Goal: Communication & Community: Answer question/provide support

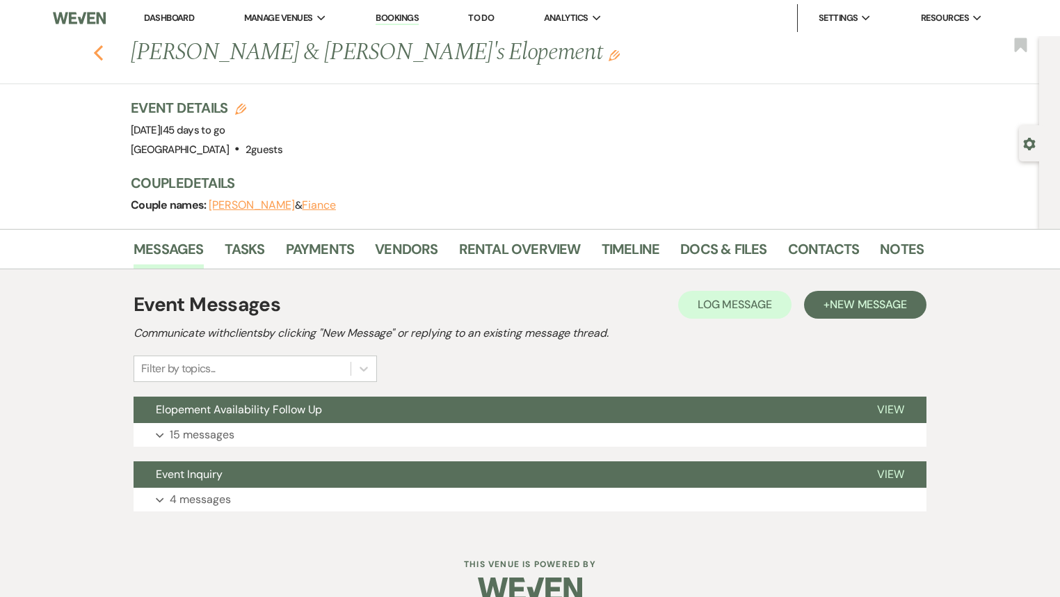
click at [102, 56] on icon "Previous" at bounding box center [98, 53] width 10 height 17
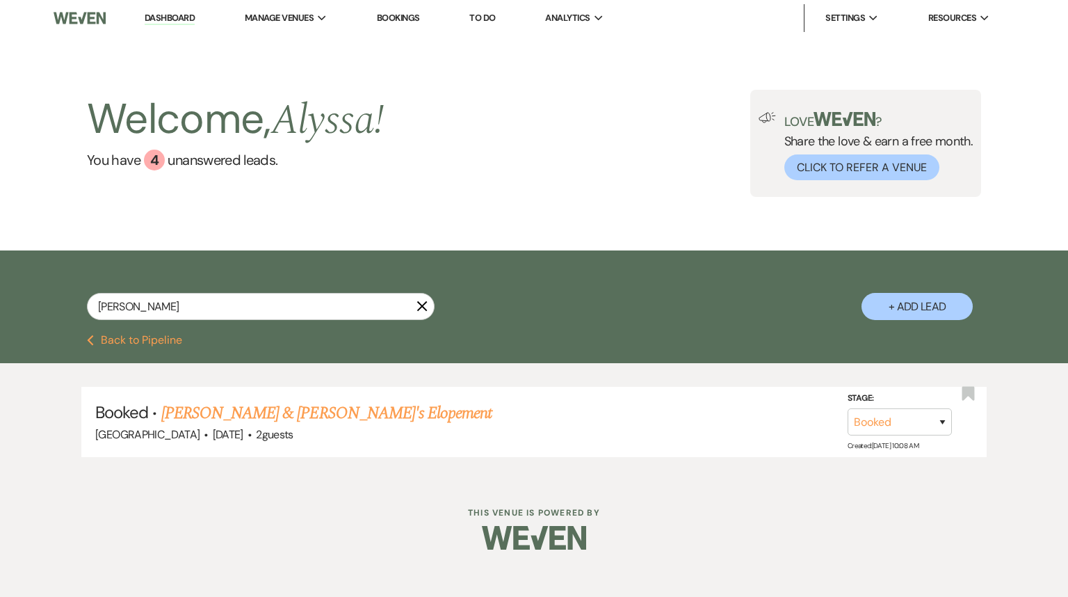
click at [120, 342] on button "Previous Back to Pipeline" at bounding box center [134, 340] width 95 height 11
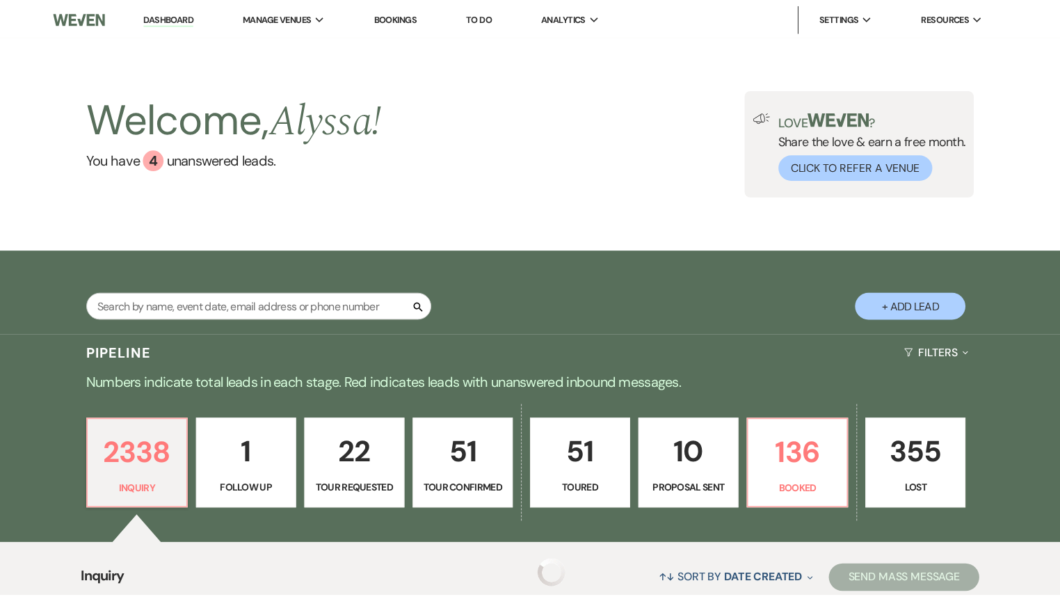
scroll to position [223, 0]
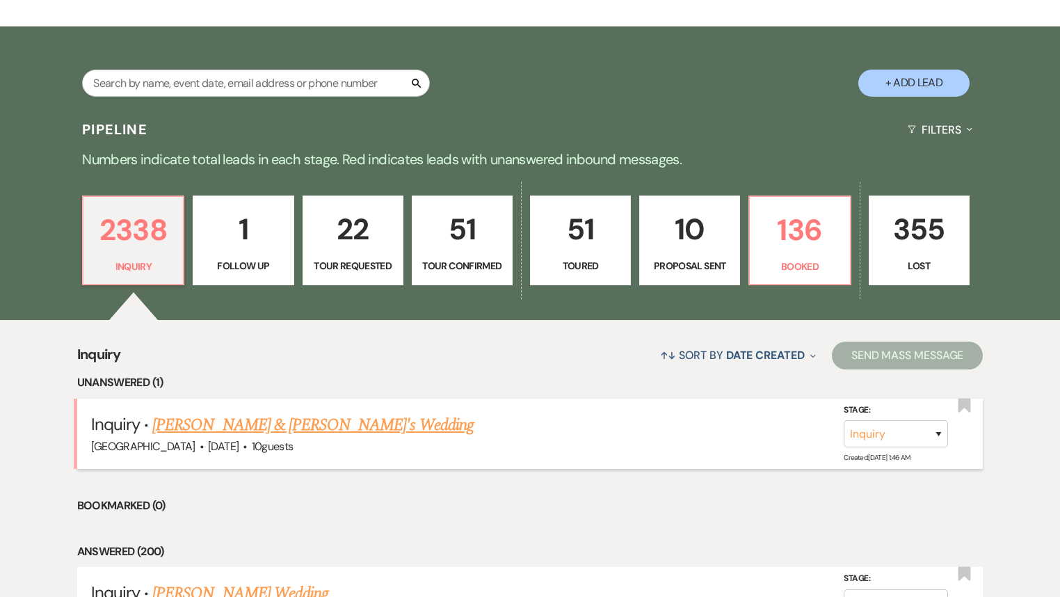
click at [218, 423] on link "[PERSON_NAME] & [PERSON_NAME]'s Wedding" at bounding box center [312, 424] width 321 height 25
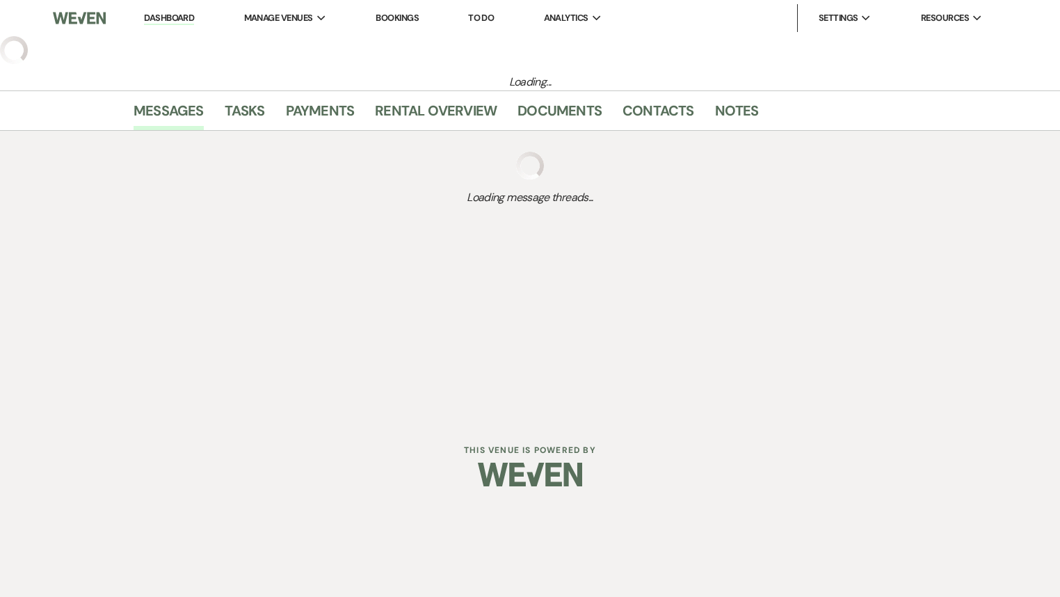
select select "5"
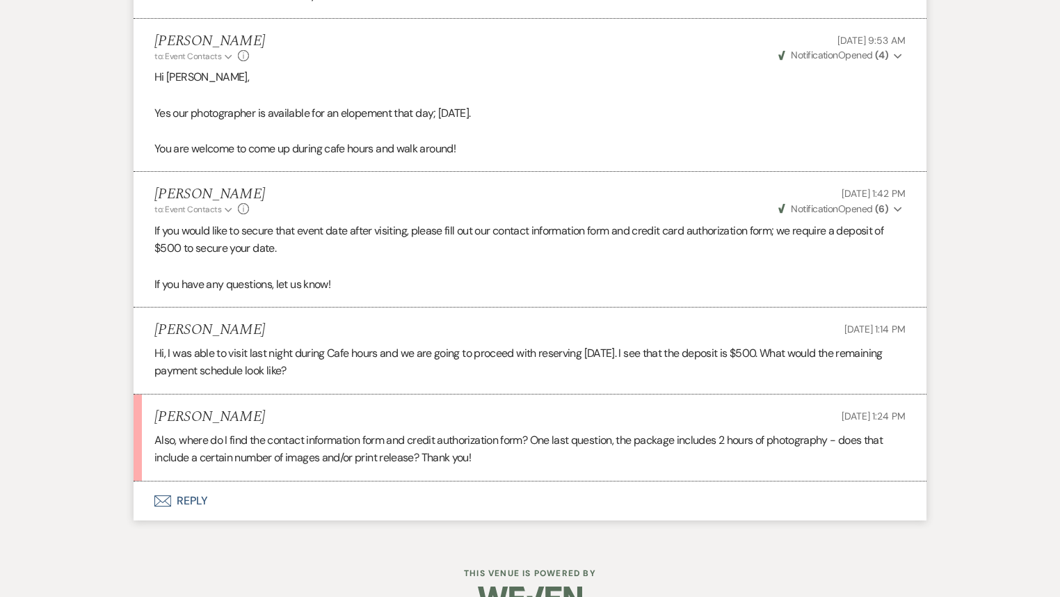
scroll to position [1490, 0]
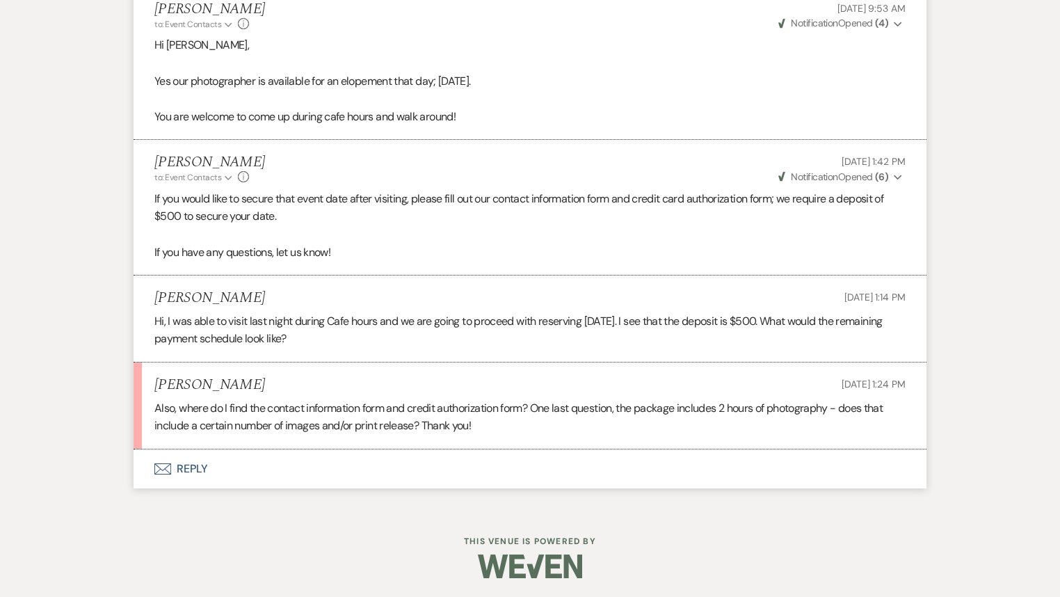
click at [175, 469] on button "Envelope Reply" at bounding box center [530, 468] width 793 height 39
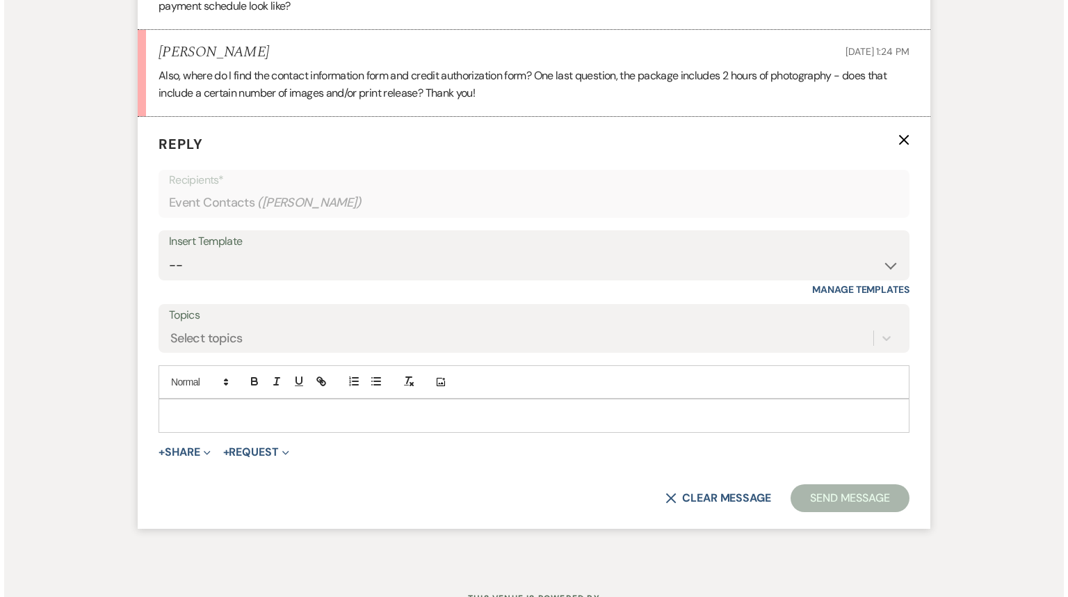
scroll to position [1845, 0]
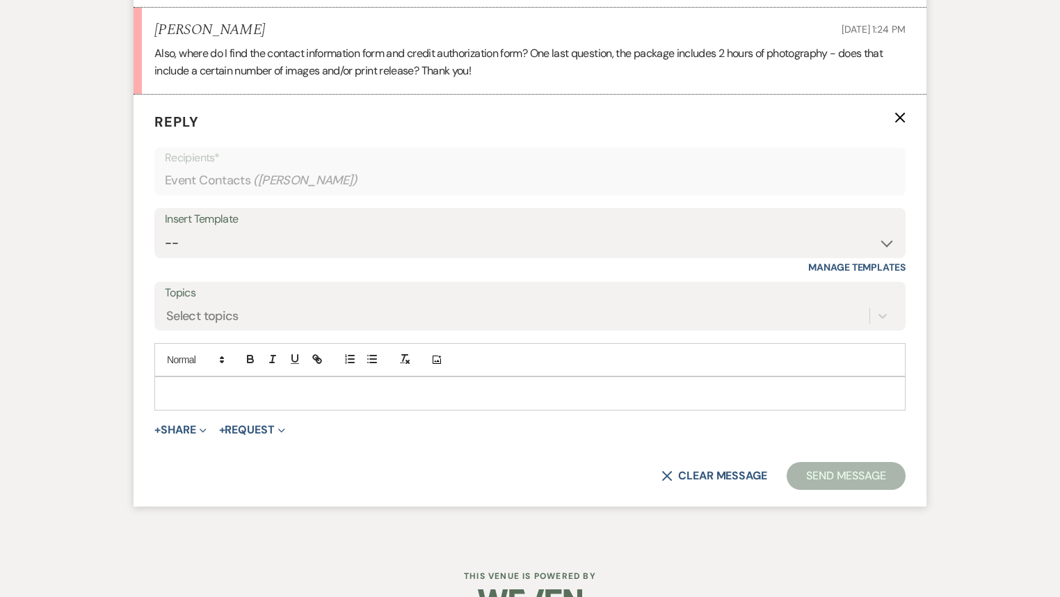
click at [209, 394] on p at bounding box center [530, 392] width 729 height 15
drag, startPoint x: 173, startPoint y: 438, endPoint x: 179, endPoint y: 423, distance: 16.5
click at [173, 438] on form "Reply X Recipients* Event Contacts ( [PERSON_NAME] ) Insert Template -- Follow …" at bounding box center [530, 301] width 793 height 412
click at [179, 424] on button "+ Share Expand" at bounding box center [180, 429] width 52 height 11
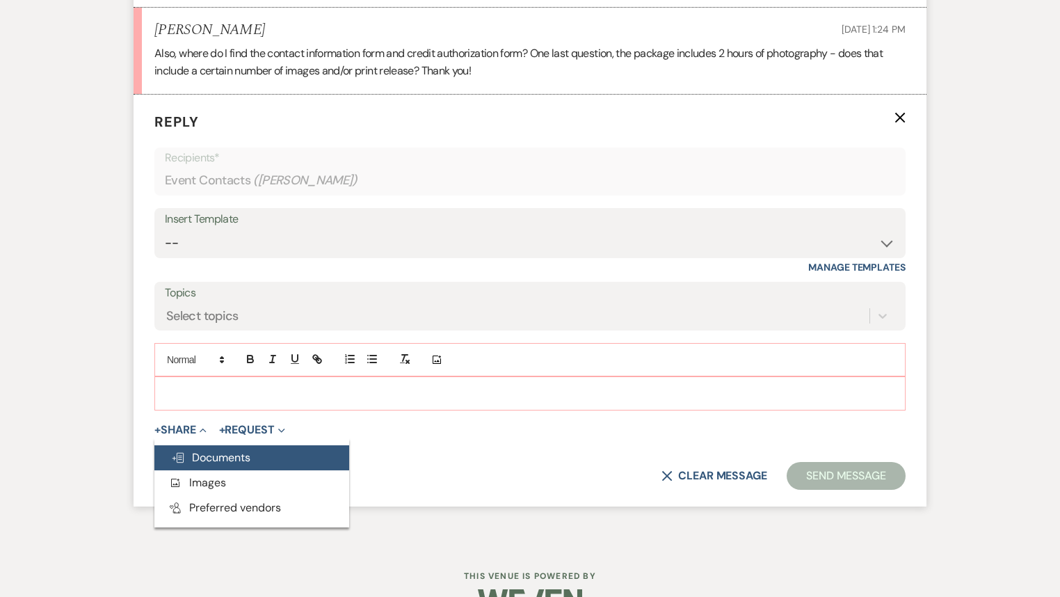
click at [200, 451] on span "Doc Upload Documents" at bounding box center [210, 457] width 79 height 15
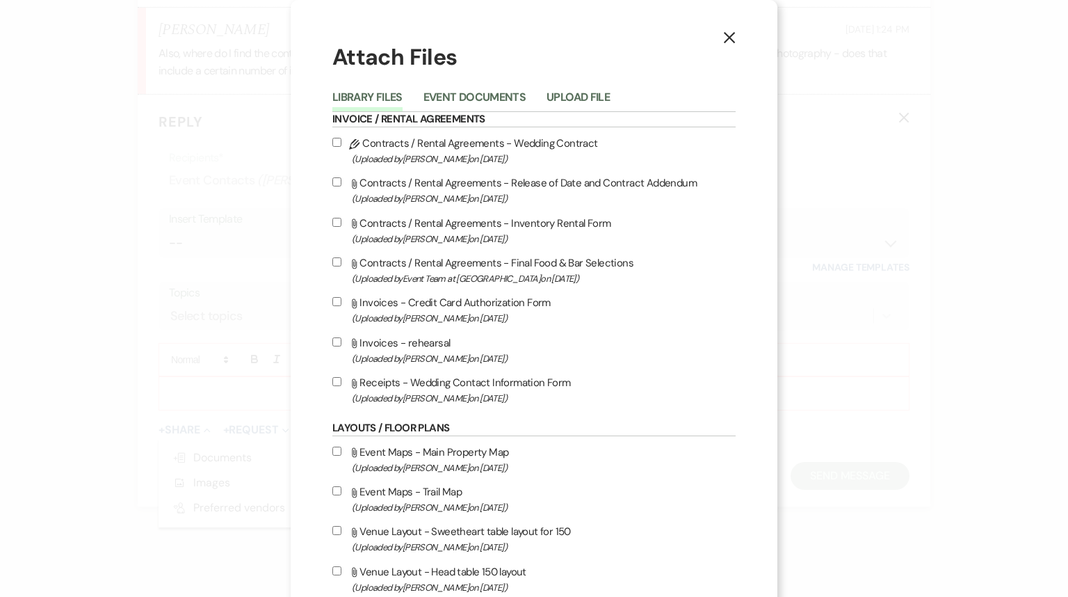
click at [332, 303] on input "Attach File Invoices - Credit Card Authorization Form (Uploaded by [PERSON_NAME…" at bounding box center [336, 301] width 9 height 9
checkbox input "true"
click at [332, 378] on input "Attach File Receipts - Wedding Contact Information Form (Uploaded by [PERSON_NA…" at bounding box center [336, 381] width 9 height 9
checkbox input "true"
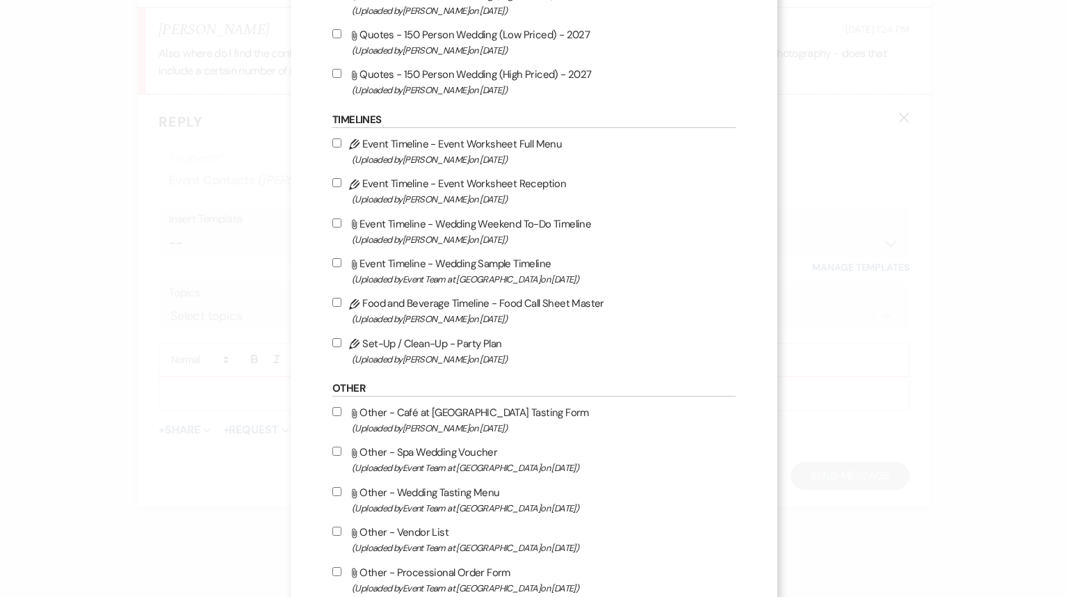
scroll to position [1224, 0]
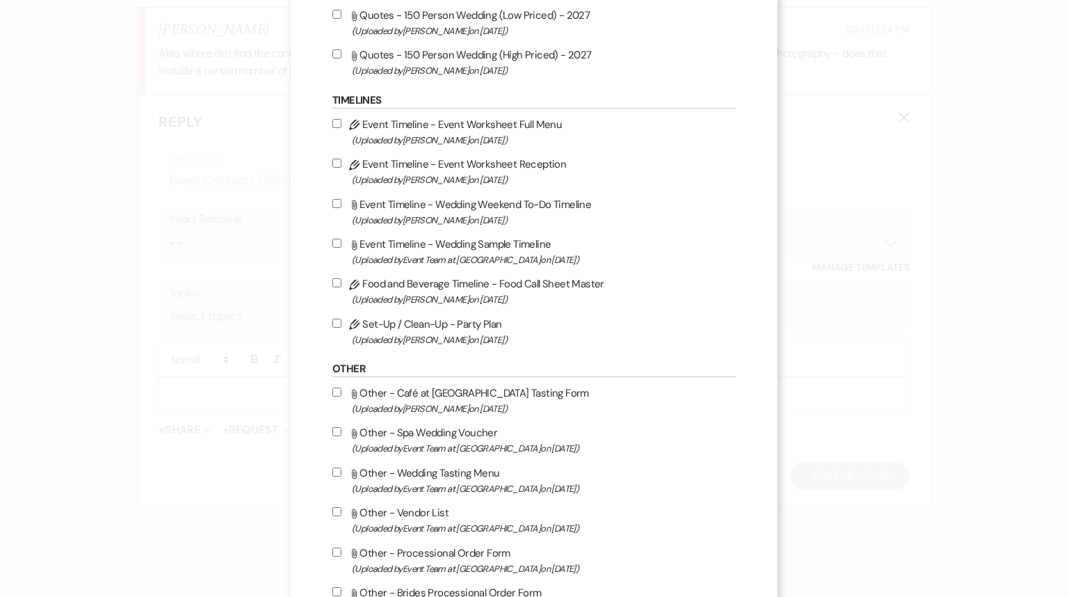
click at [333, 516] on input "Attach File Other - Vendor List (Uploaded by Event Team at [GEOGRAPHIC_DATA] on…" at bounding box center [336, 511] width 9 height 9
checkbox input "true"
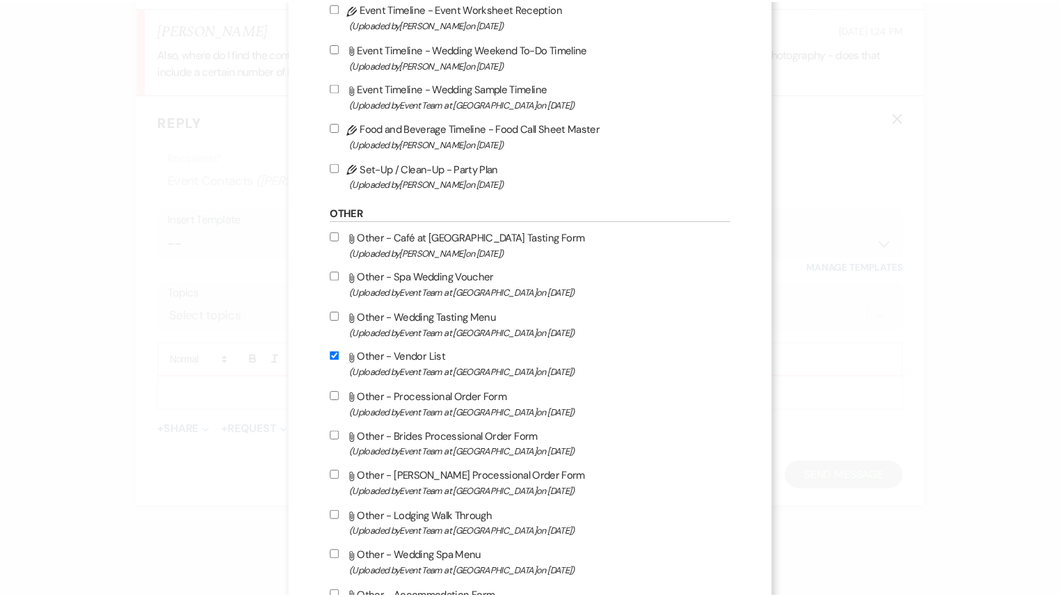
scroll to position [1567, 0]
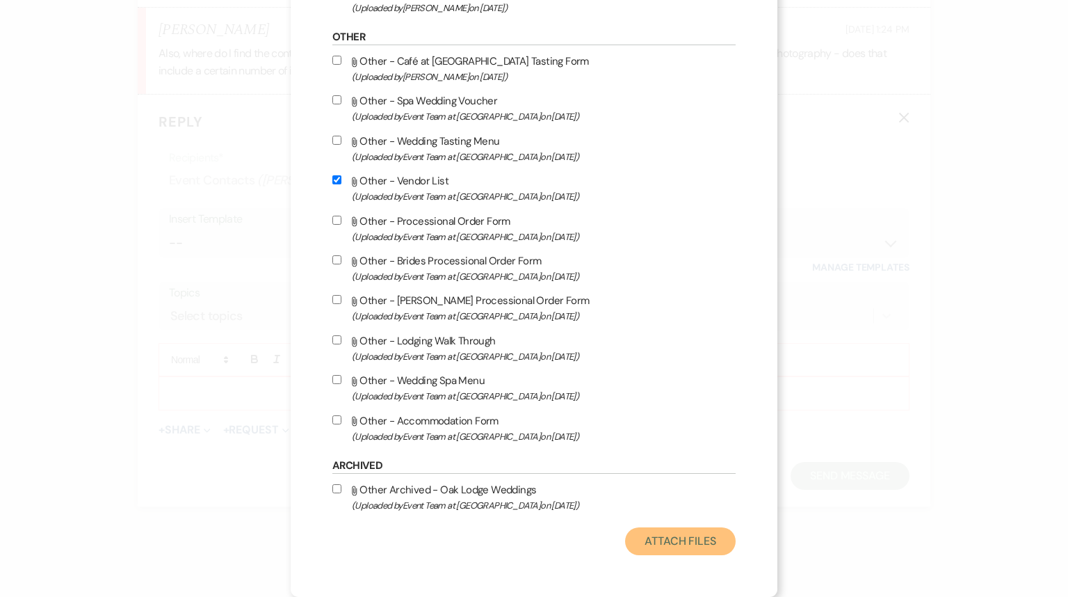
click at [651, 540] on button "Attach Files" at bounding box center [680, 541] width 111 height 28
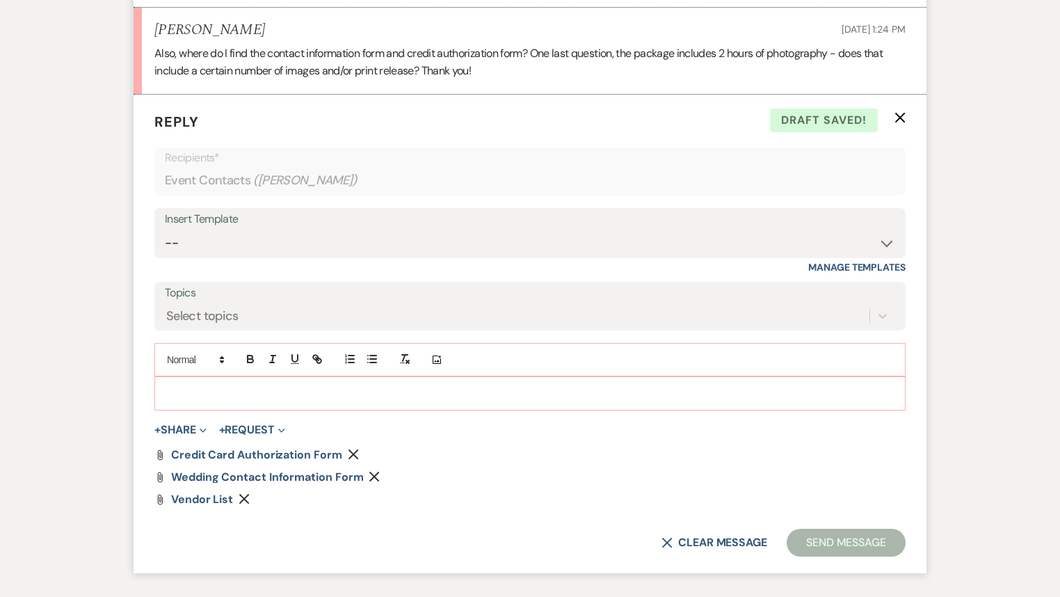
click at [410, 392] on p at bounding box center [530, 392] width 729 height 15
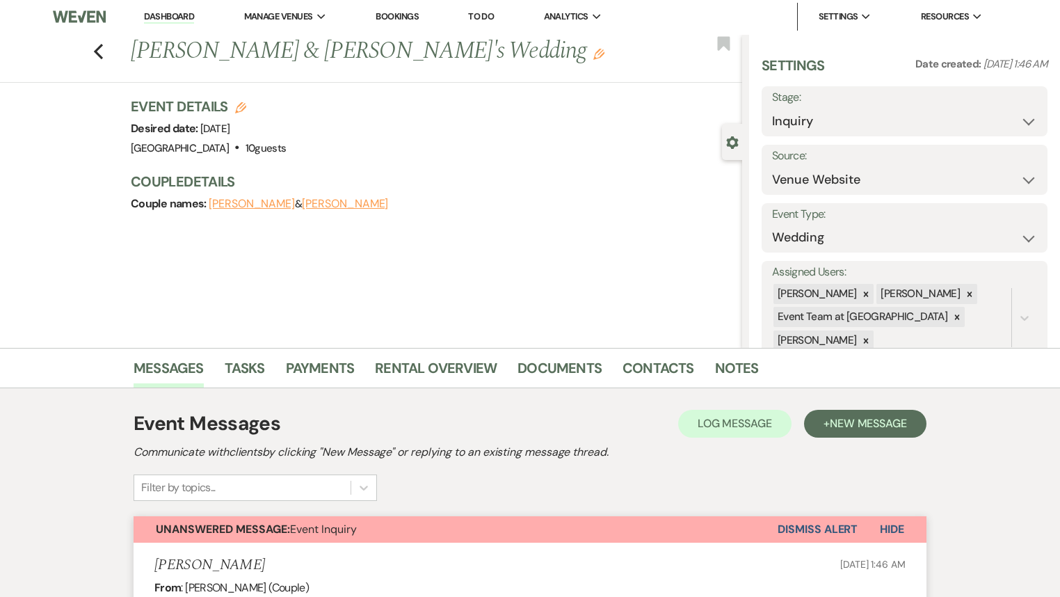
scroll to position [0, 0]
click at [302, 205] on button "[PERSON_NAME]" at bounding box center [345, 205] width 86 height 11
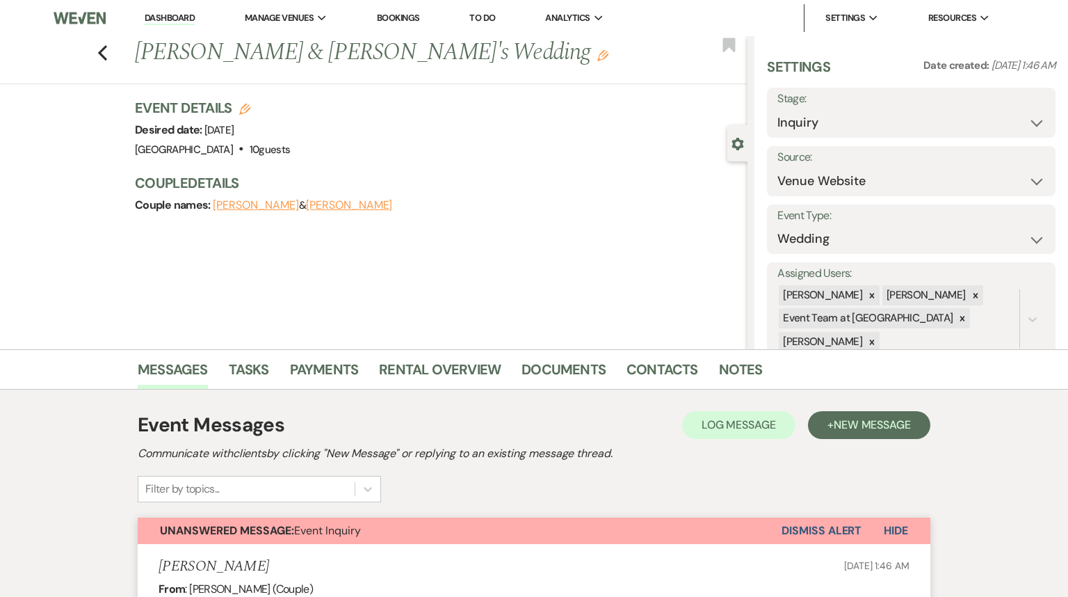
select select "email"
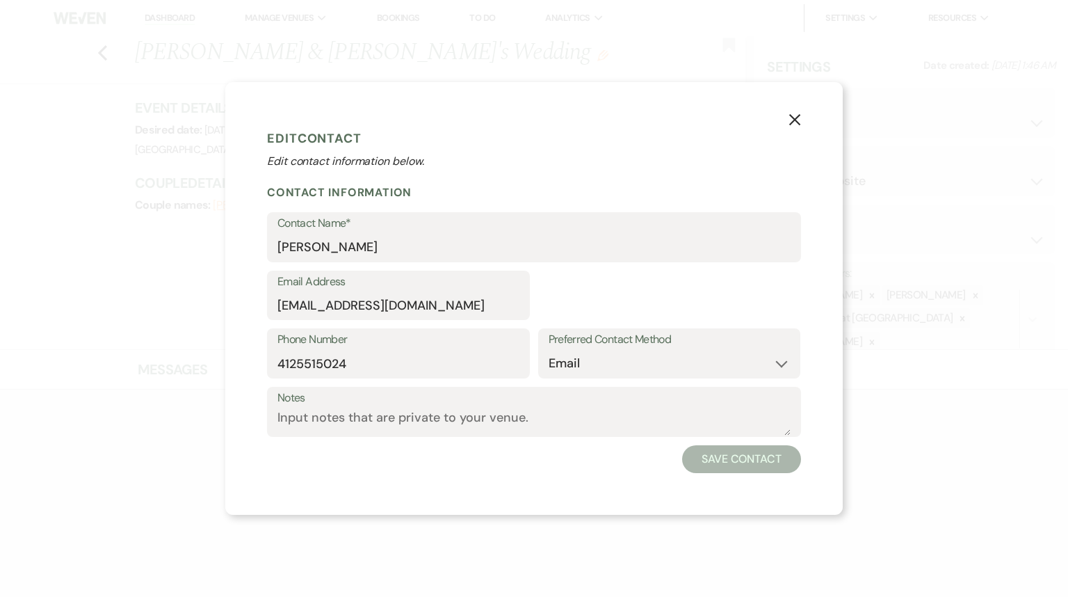
select select "1"
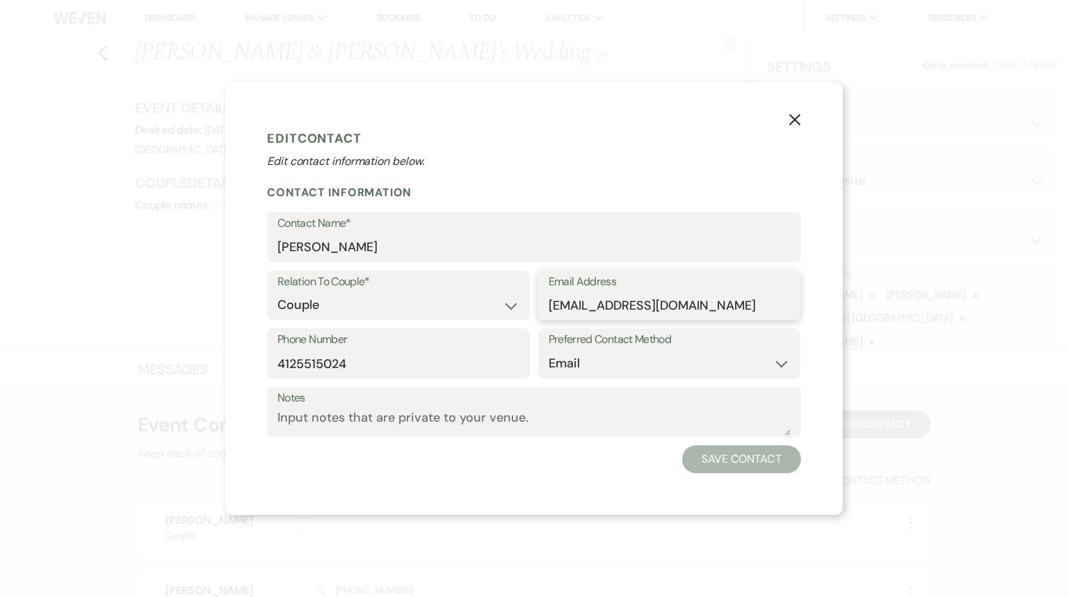
drag, startPoint x: 703, startPoint y: 307, endPoint x: 544, endPoint y: 323, distance: 159.3
click at [544, 323] on div "Email Address [EMAIL_ADDRESS][DOMAIN_NAME]" at bounding box center [669, 300] width 263 height 58
drag, startPoint x: 356, startPoint y: 370, endPoint x: 236, endPoint y: 364, distance: 120.5
click at [236, 364] on div "X Edit Contact Edit contact information below. Contact Information Contact Name…" at bounding box center [534, 298] width 618 height 433
click at [798, 120] on icon "X" at bounding box center [795, 119] width 13 height 13
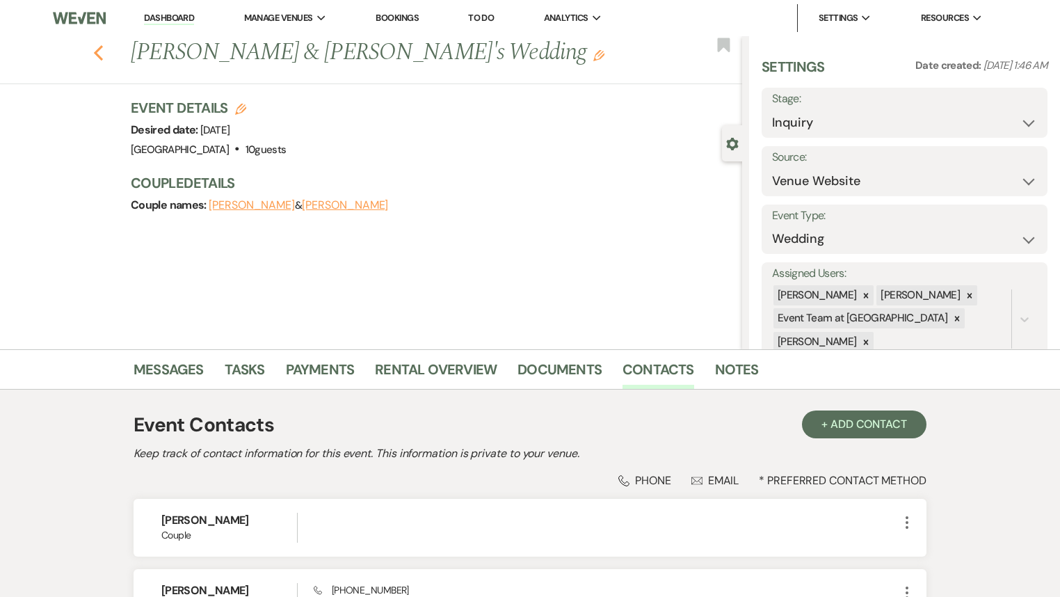
click at [102, 58] on icon "Previous" at bounding box center [98, 53] width 10 height 17
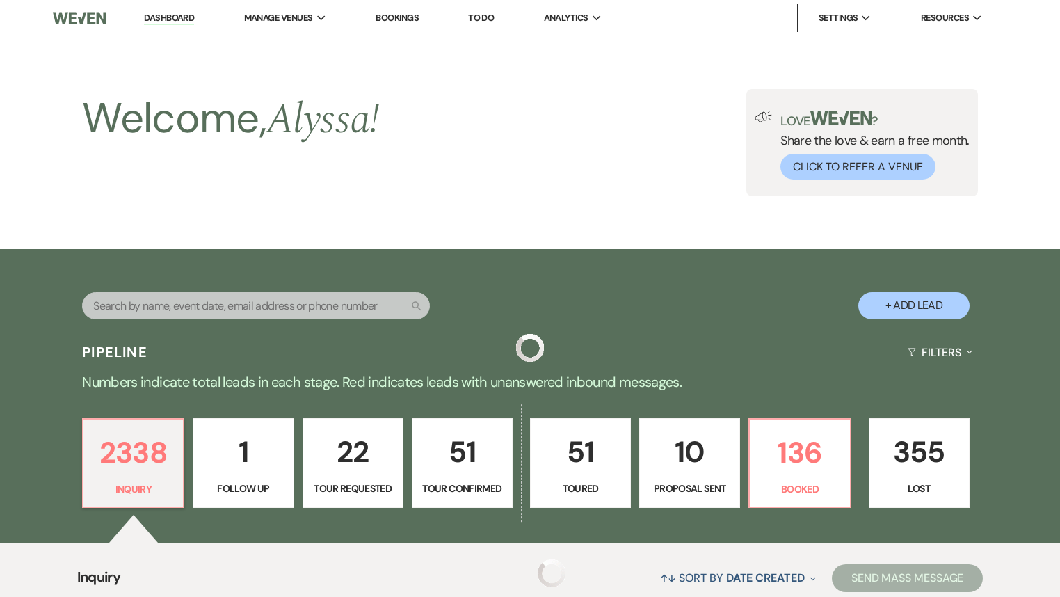
scroll to position [223, 0]
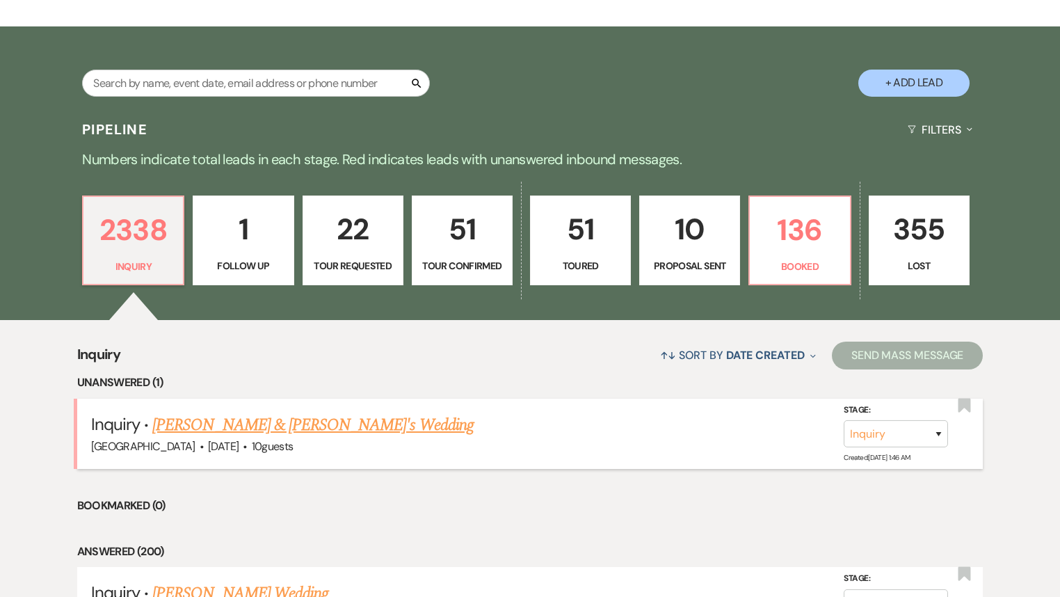
click at [221, 428] on link "[PERSON_NAME] & [PERSON_NAME]'s Wedding" at bounding box center [312, 424] width 321 height 25
select select "5"
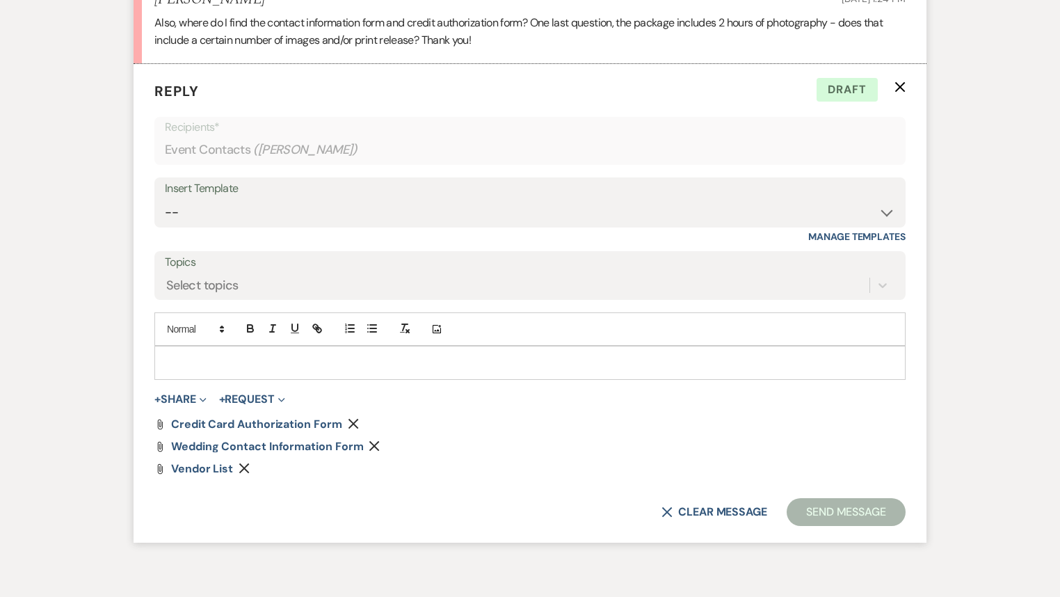
scroll to position [1876, 0]
click at [247, 358] on p at bounding box center [530, 361] width 729 height 15
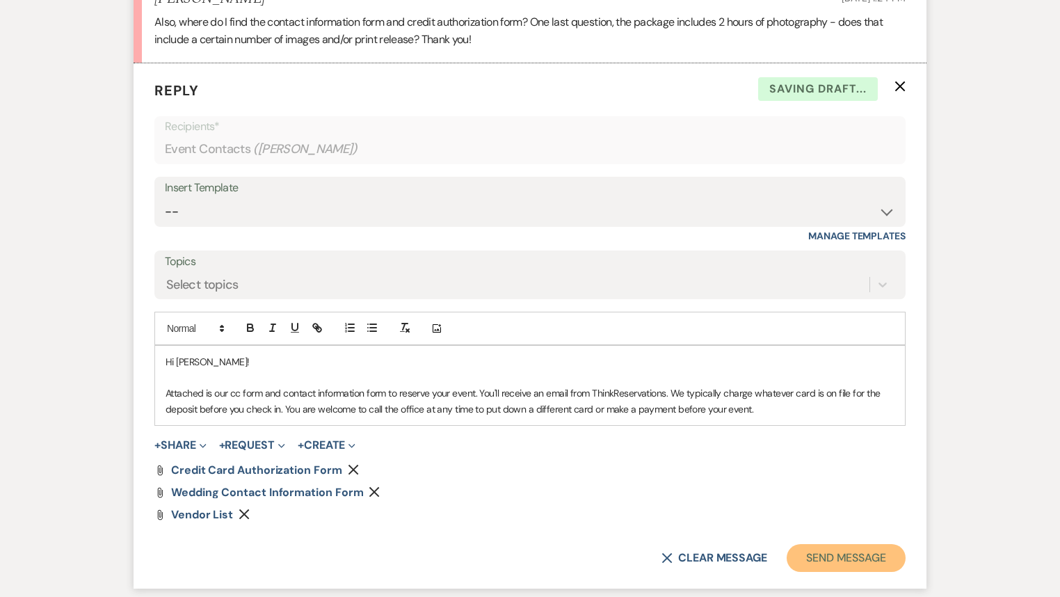
click at [854, 560] on button "Send Message" at bounding box center [846, 558] width 119 height 28
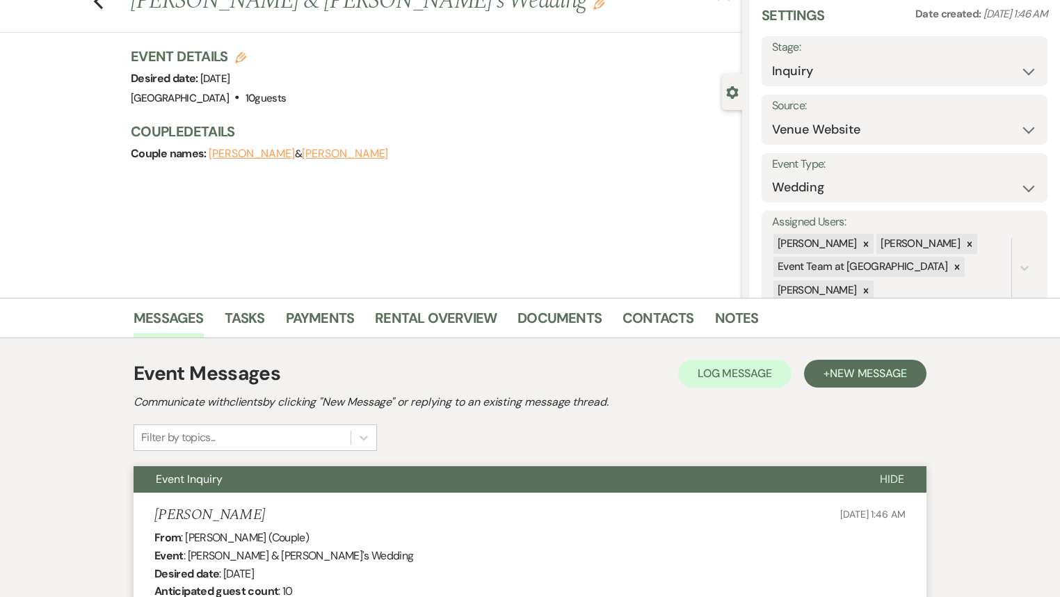
scroll to position [0, 0]
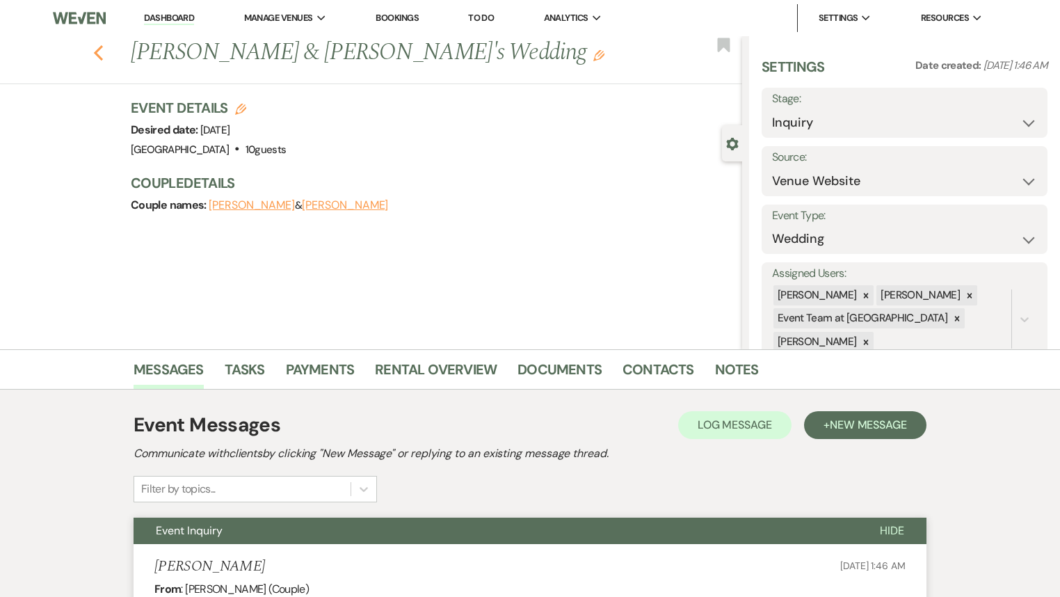
click at [100, 53] on use "button" at bounding box center [98, 52] width 9 height 15
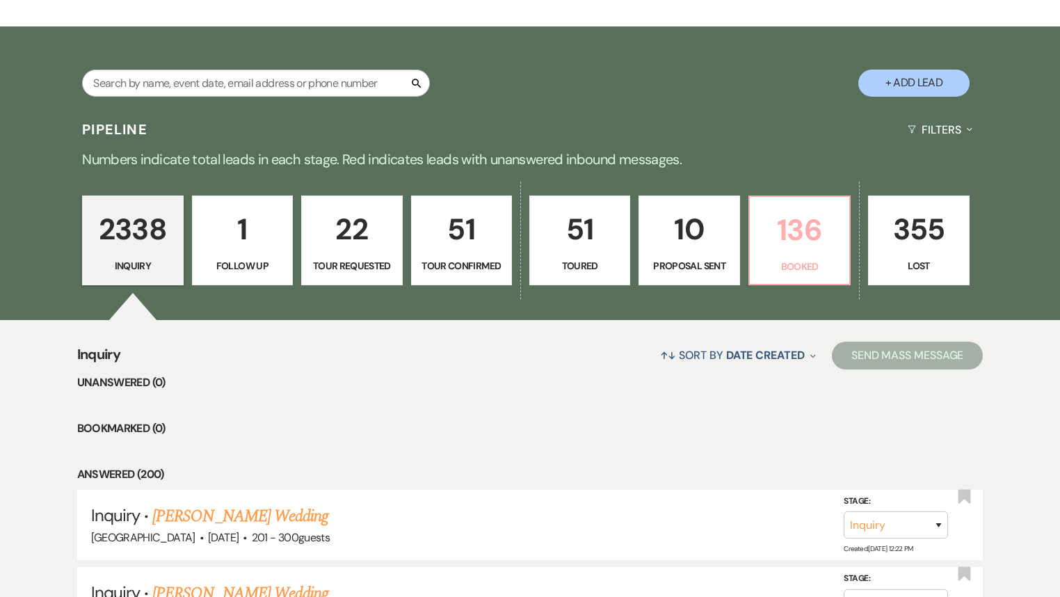
click at [789, 253] on link "136 Booked" at bounding box center [799, 240] width 102 height 90
select select "7"
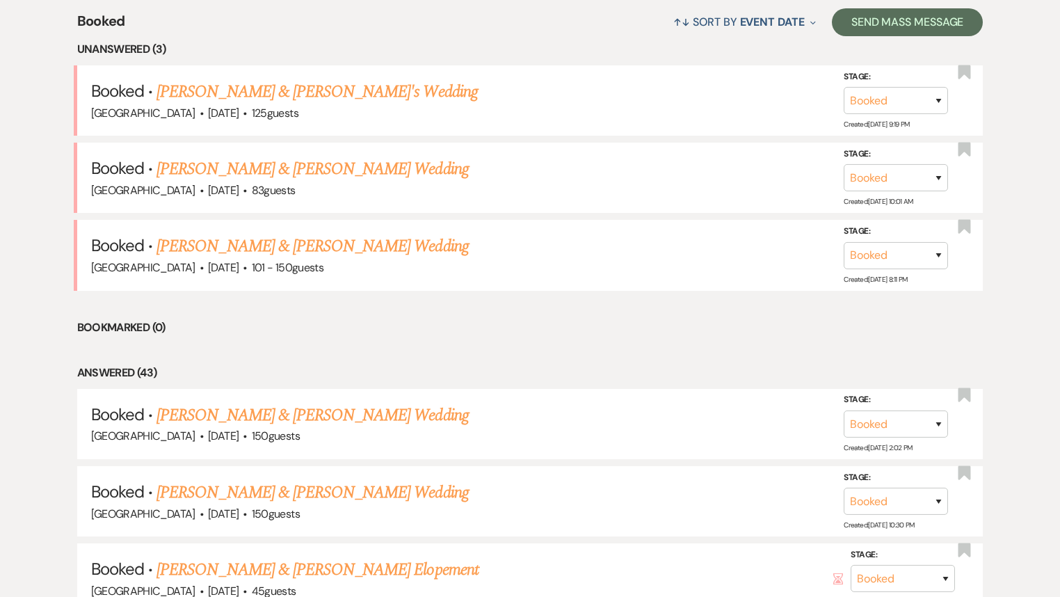
scroll to position [556, 0]
click at [278, 410] on link "[PERSON_NAME] & [PERSON_NAME] Wedding" at bounding box center [313, 414] width 312 height 25
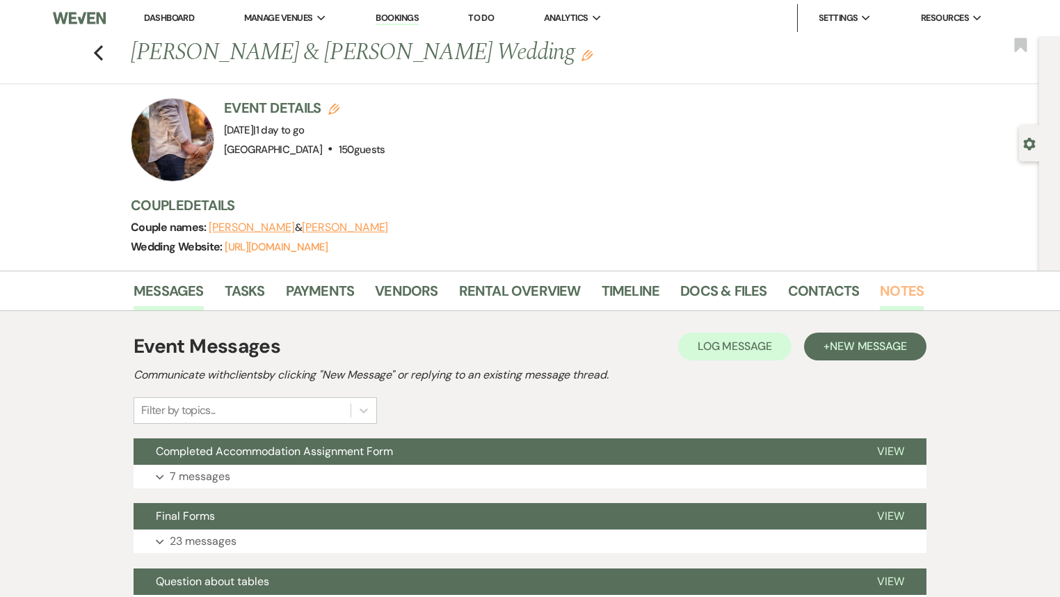
click at [888, 292] on link "Notes" at bounding box center [902, 295] width 44 height 31
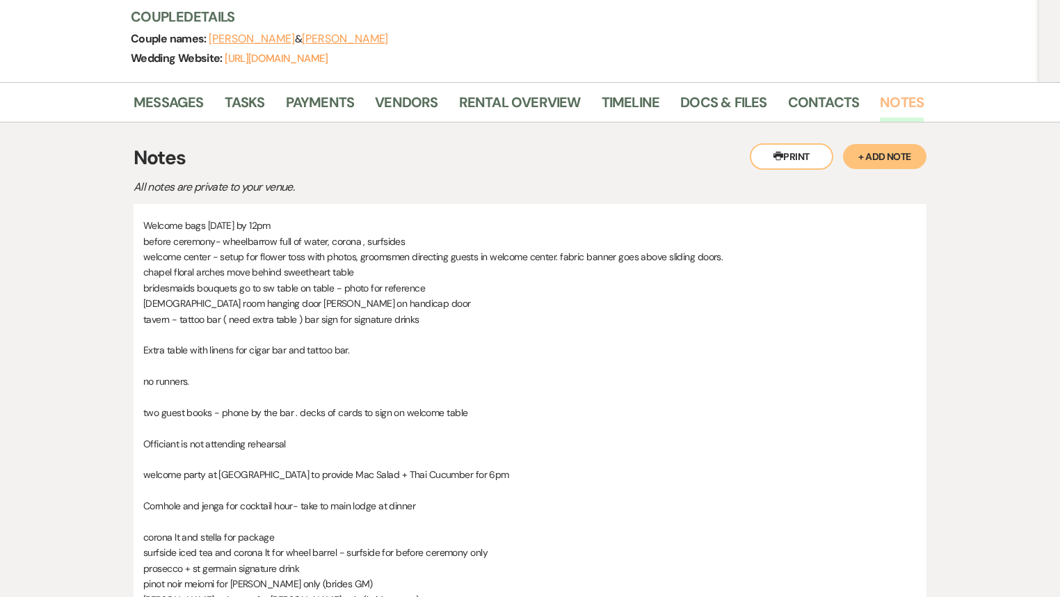
scroll to position [168, 0]
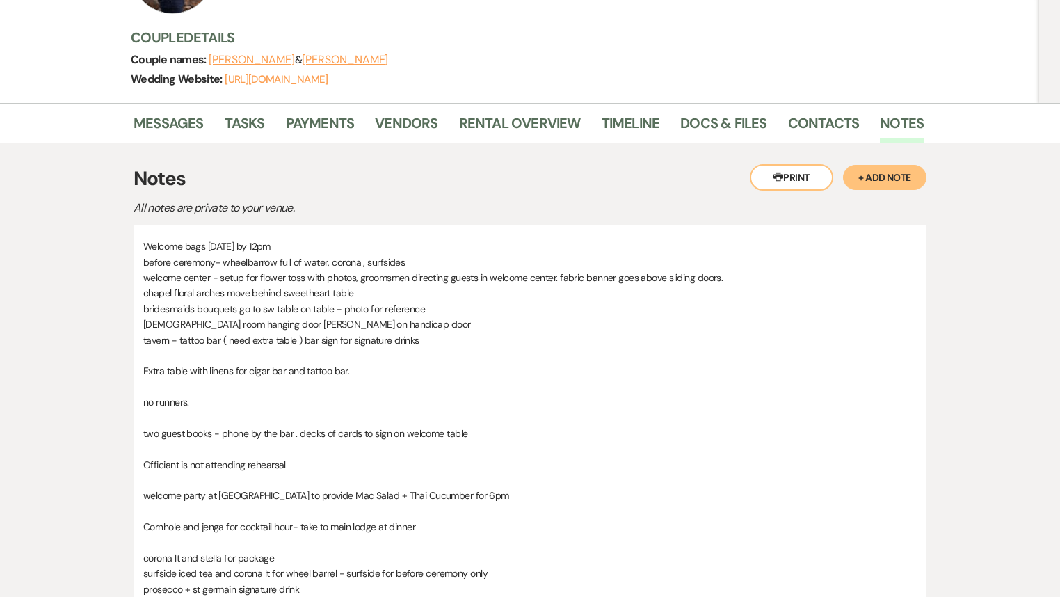
drag, startPoint x: 796, startPoint y: 177, endPoint x: 821, endPoint y: 458, distance: 282.2
click at [796, 177] on button "Printer Print" at bounding box center [791, 177] width 83 height 26
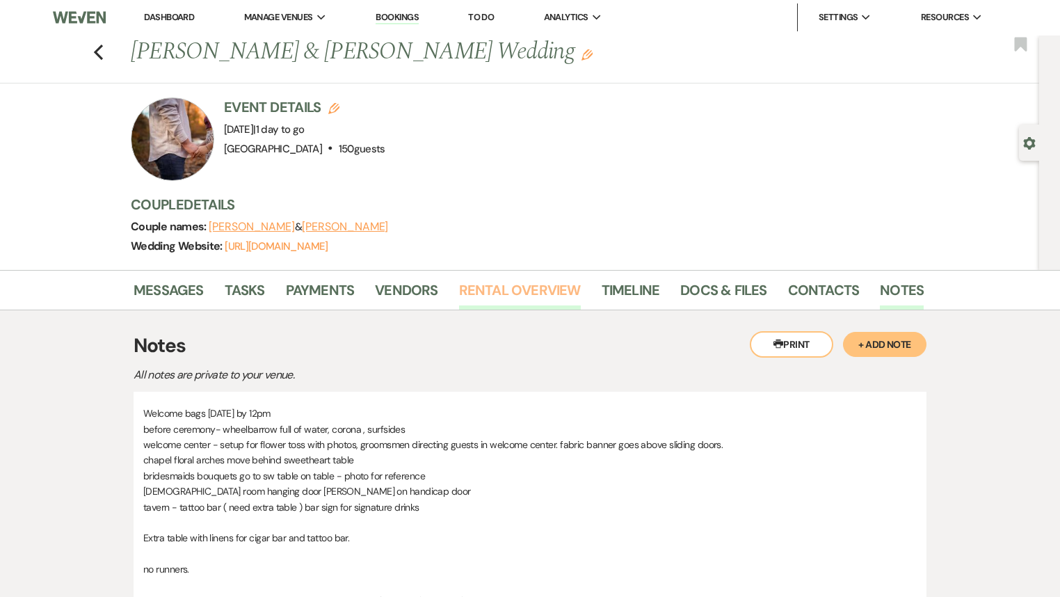
scroll to position [0, 0]
